Goal: Information Seeking & Learning: Learn about a topic

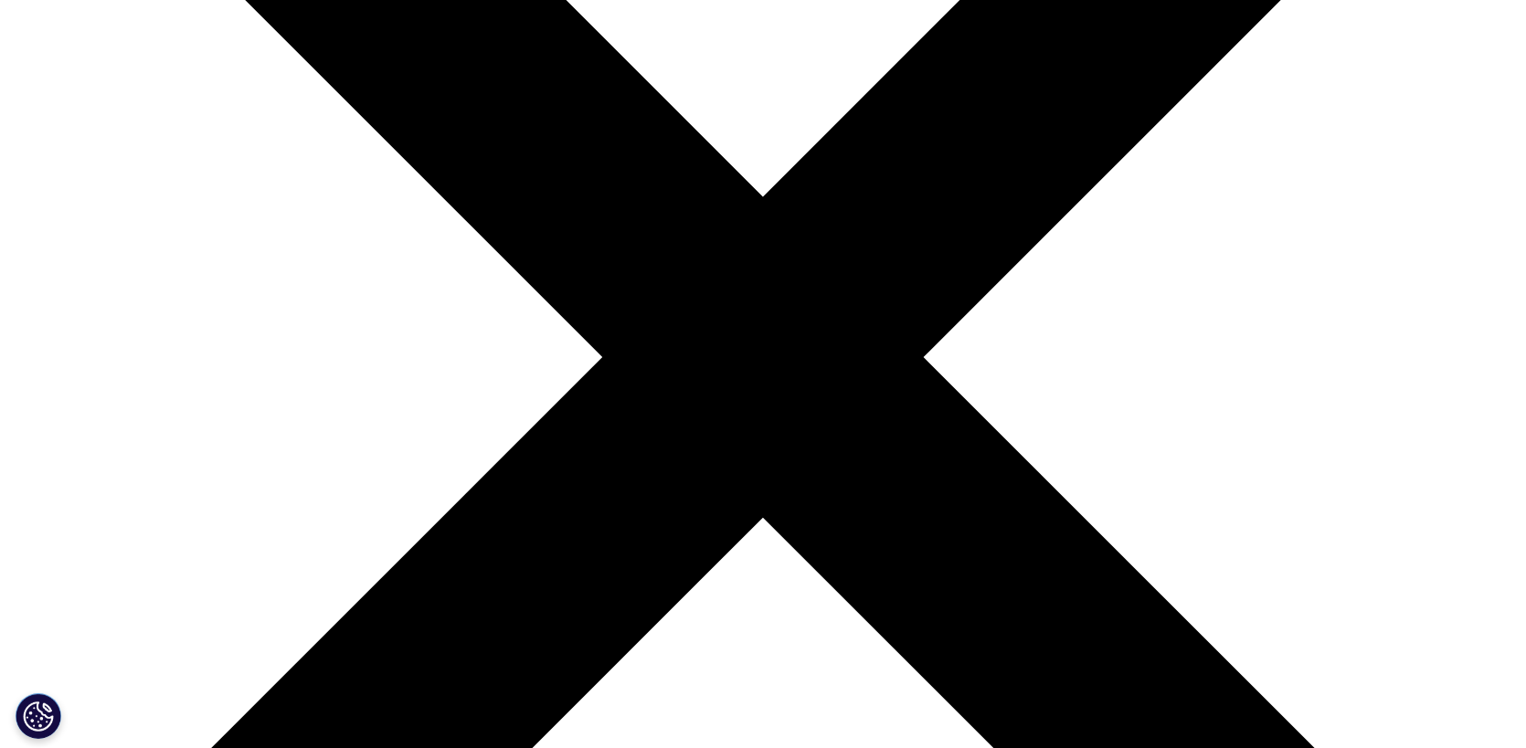
scroll to position [457, 0]
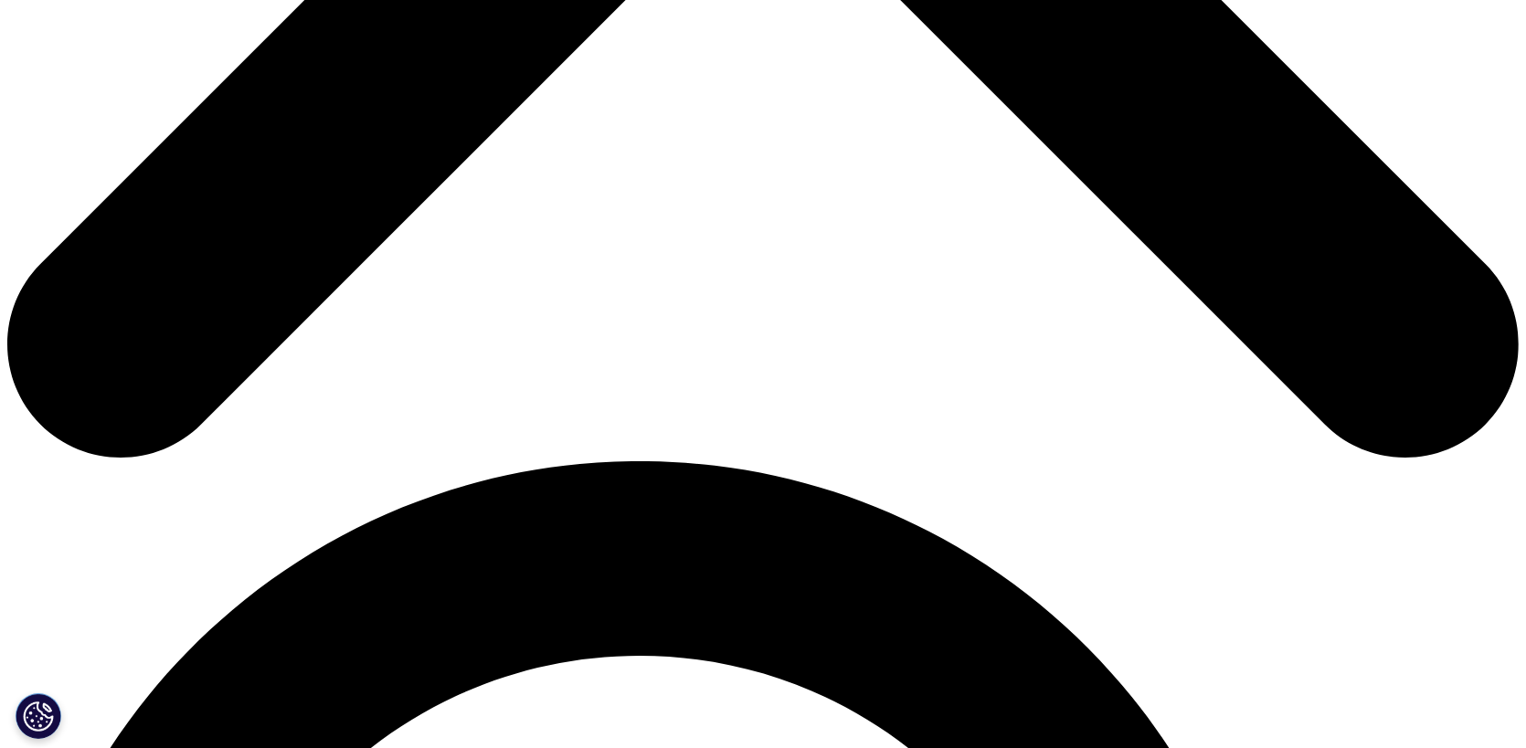
scroll to position [1462, 0]
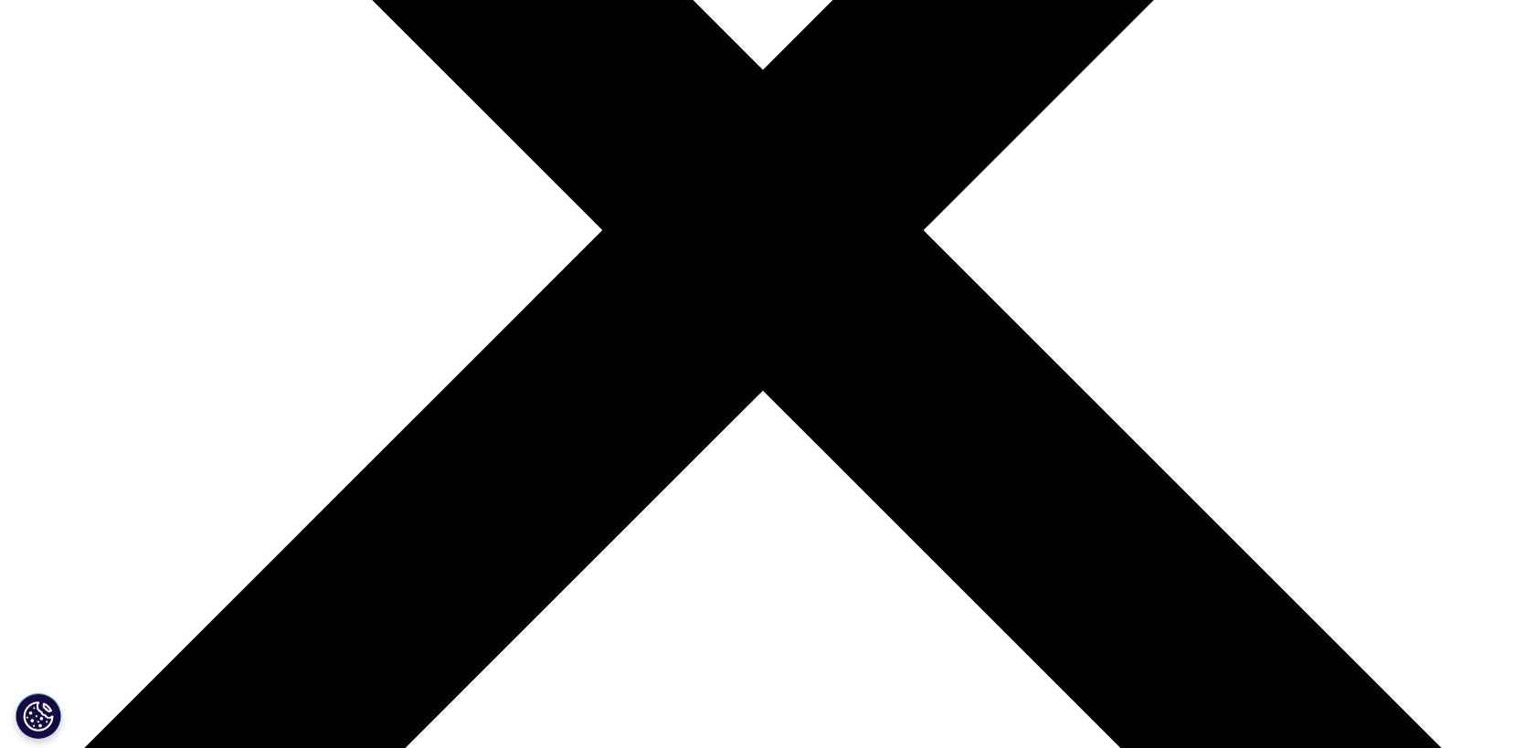
scroll to position [457, 0]
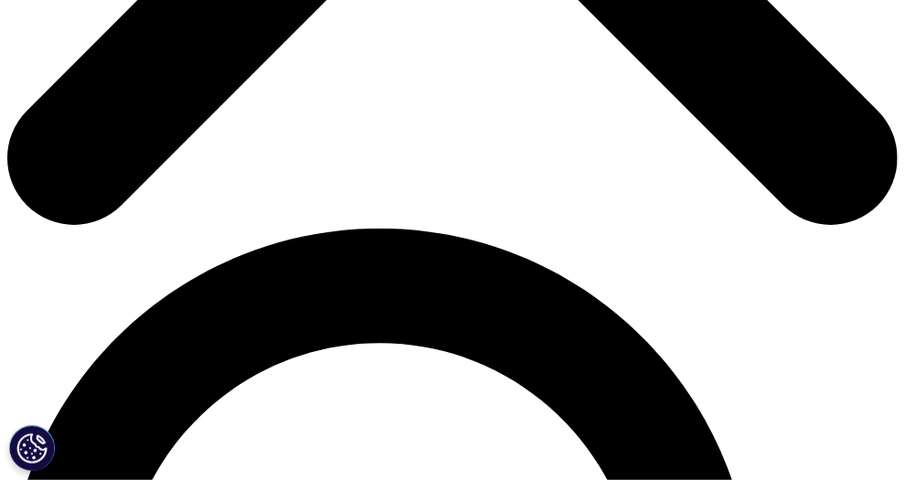
scroll to position [640, 0]
